Goal: Task Accomplishment & Management: Manage account settings

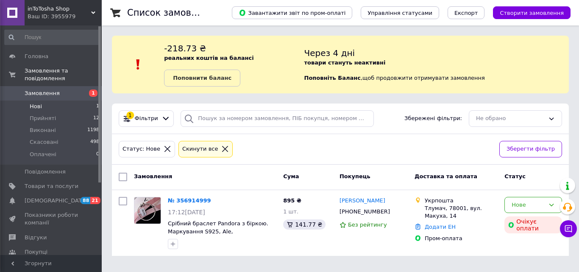
click at [46, 100] on li "Нові 1" at bounding box center [52, 106] width 104 height 12
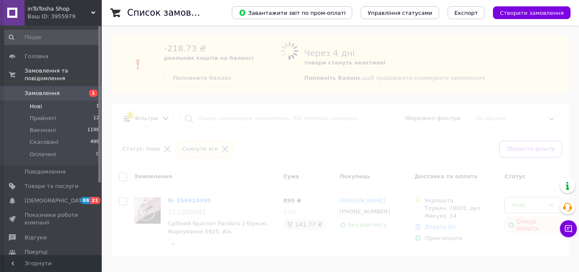
click at [54, 89] on span "Замовлення" at bounding box center [42, 93] width 35 height 8
